Goal: Task Accomplishment & Management: Use online tool/utility

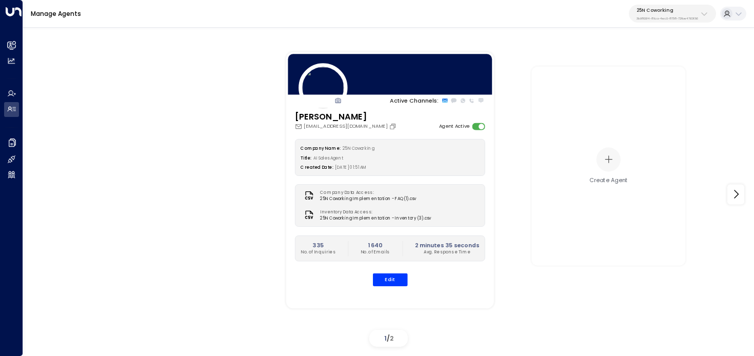
click at [666, 19] on p "3b9800f4-81ca-4ec0-8758-72fbe4763f36" at bounding box center [668, 18] width 62 height 4
type input "******"
click at [653, 63] on div "Spacemade ID: 0d57b456-76f9-434b-bc82-bf954502d602" at bounding box center [687, 70] width 109 height 16
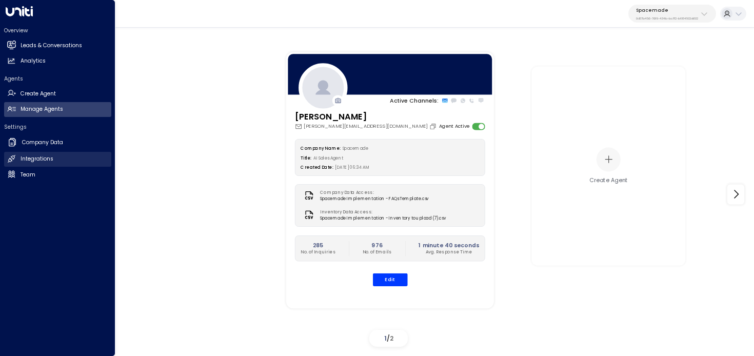
click at [13, 161] on icon at bounding box center [11, 158] width 9 height 9
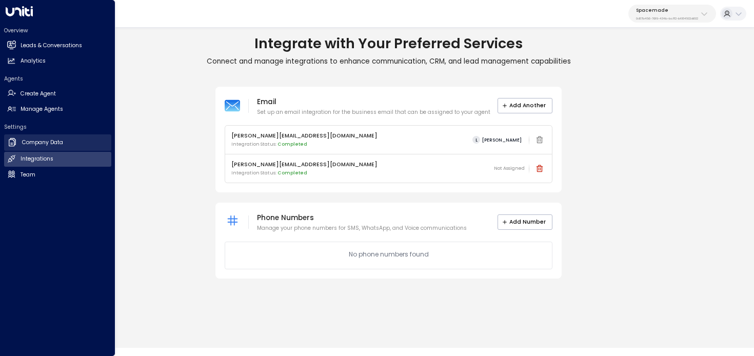
click at [13, 143] on icon at bounding box center [12, 142] width 10 height 10
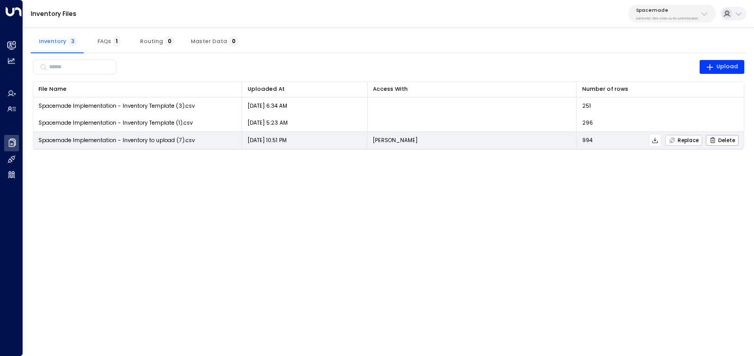
click at [691, 140] on span "Replace" at bounding box center [684, 140] width 30 height 7
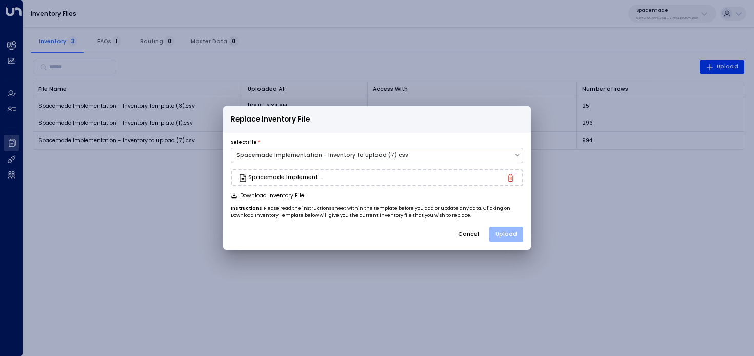
click at [517, 237] on button "Upload" at bounding box center [506, 234] width 34 height 15
